Goal: Task Accomplishment & Management: Understand process/instructions

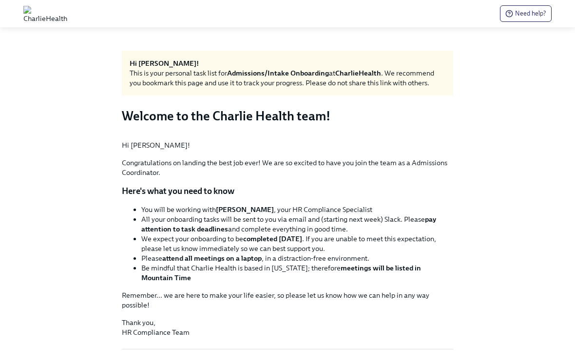
scroll to position [210, 0]
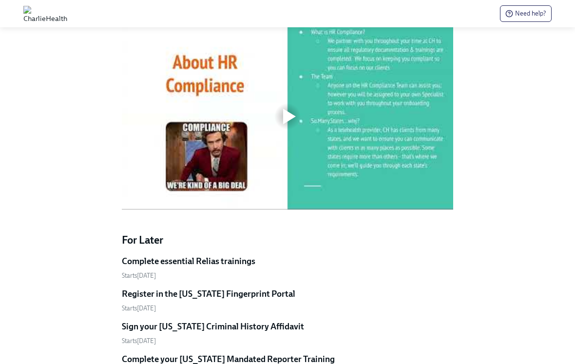
click at [172, 210] on div at bounding box center [287, 116] width 331 height 187
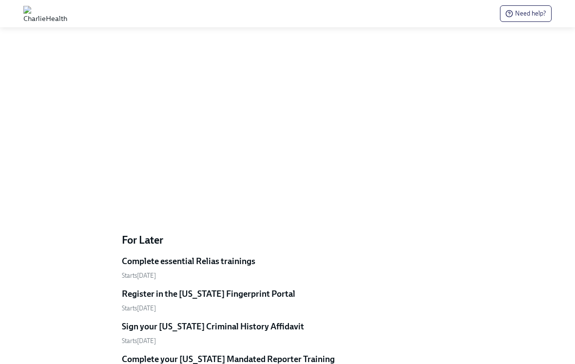
scroll to position [410, 0]
click at [133, 209] on div at bounding box center [287, 116] width 331 height 187
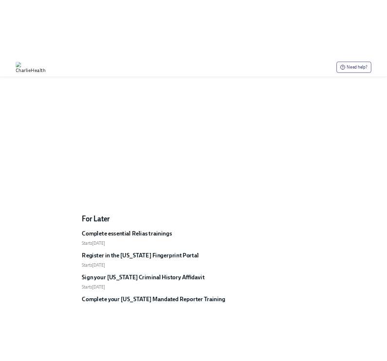
scroll to position [450, 0]
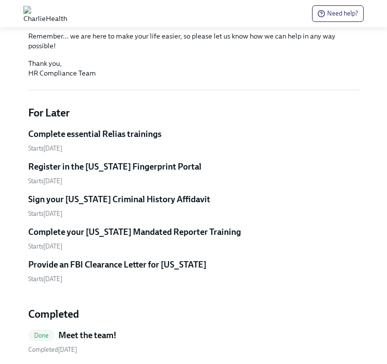
scroll to position [259, 0]
click at [305, 153] on link "Complete essential Relias trainings Starts [DATE]" at bounding box center [193, 140] width 331 height 25
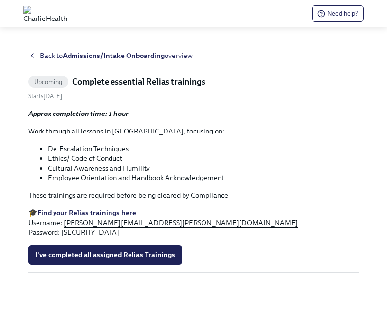
click at [38, 56] on div "Back to Admissions/Intake Onboarding overview" at bounding box center [193, 56] width 331 height 10
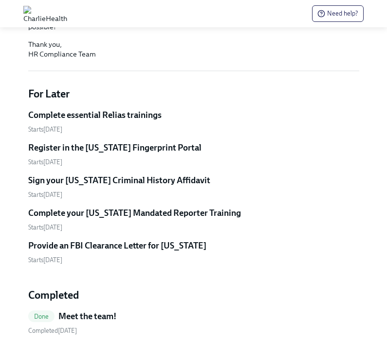
scroll to position [278, 0]
click at [200, 153] on div "Register in the [US_STATE] Fingerprint Portal" at bounding box center [193, 148] width 331 height 12
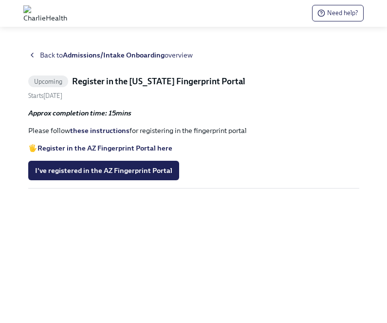
click at [38, 56] on div "Back to Admissions/Intake Onboarding overview" at bounding box center [193, 56] width 331 height 10
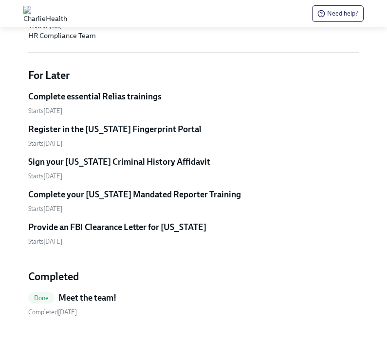
scroll to position [361, 0]
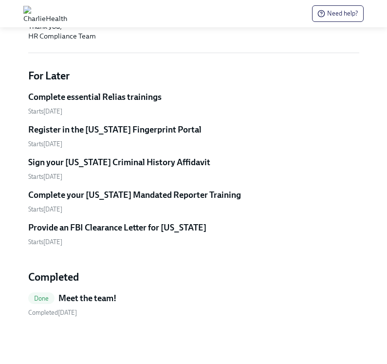
click at [227, 201] on h5 "Complete your [US_STATE] Mandated Reporter Training" at bounding box center [134, 195] width 213 height 12
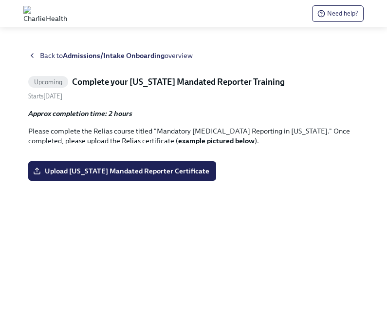
click at [45, 56] on span "Back to Admissions/Intake Onboarding overview" at bounding box center [116, 56] width 153 height 10
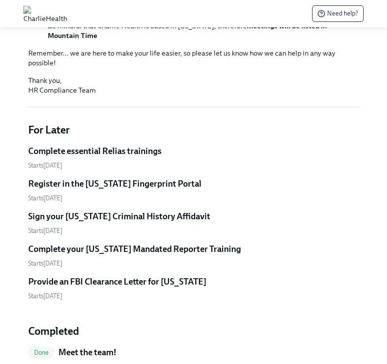
scroll to position [359, 0]
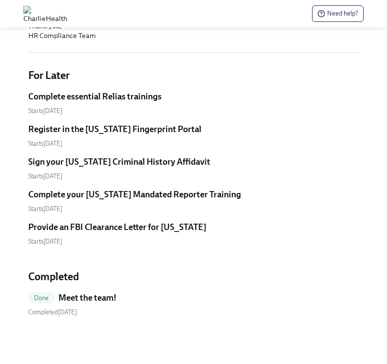
click at [206, 233] on h5 "Provide an FBI Clearance Letter for [US_STATE]" at bounding box center [117, 228] width 178 height 12
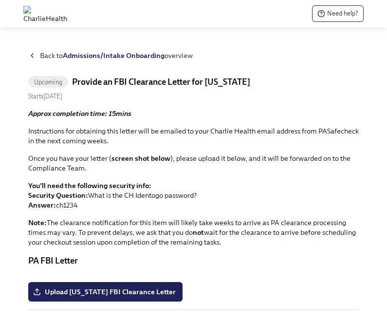
click at [43, 38] on div "Need help? Back to Admissions/Intake Onboarding overview Upcoming Provide an FB…" at bounding box center [193, 178] width 387 height 356
click at [45, 59] on span "Back to Admissions/Intake Onboarding overview" at bounding box center [116, 56] width 153 height 10
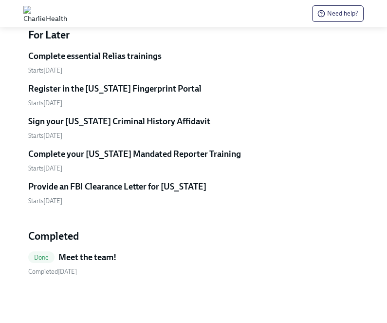
scroll to position [274, 0]
